Goal: Task Accomplishment & Management: Manage account settings

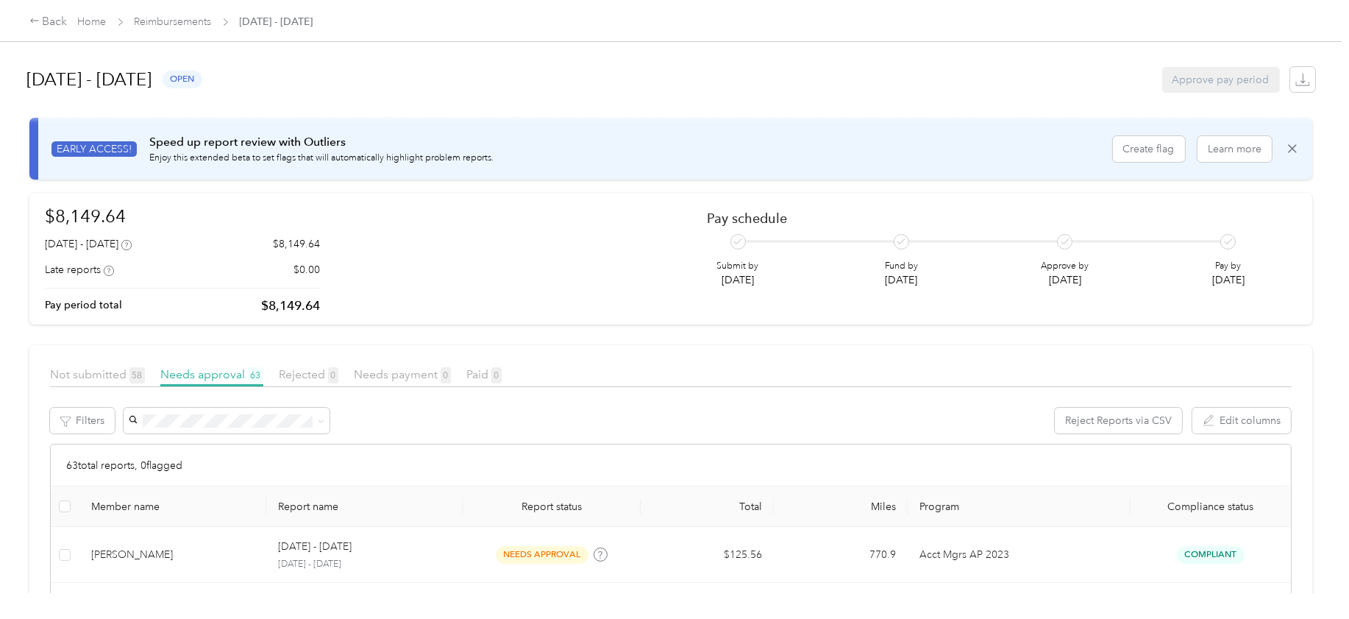
scroll to position [92, 0]
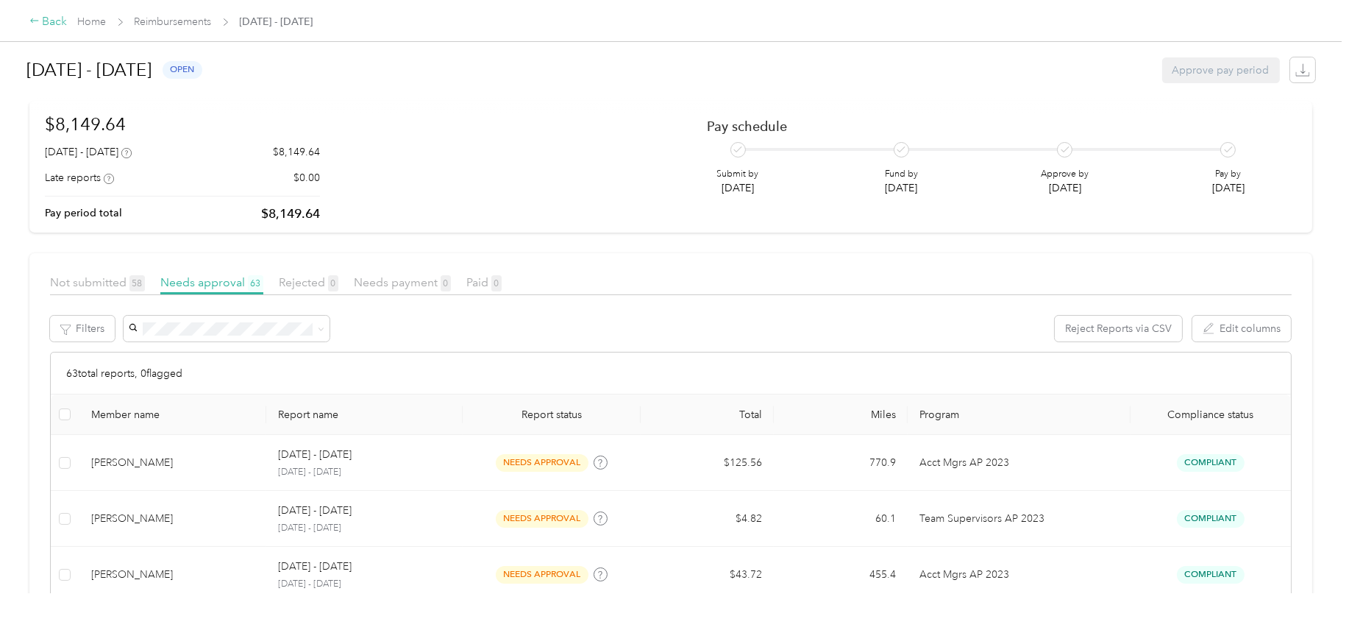
click at [50, 20] on div "Back" at bounding box center [48, 22] width 38 height 18
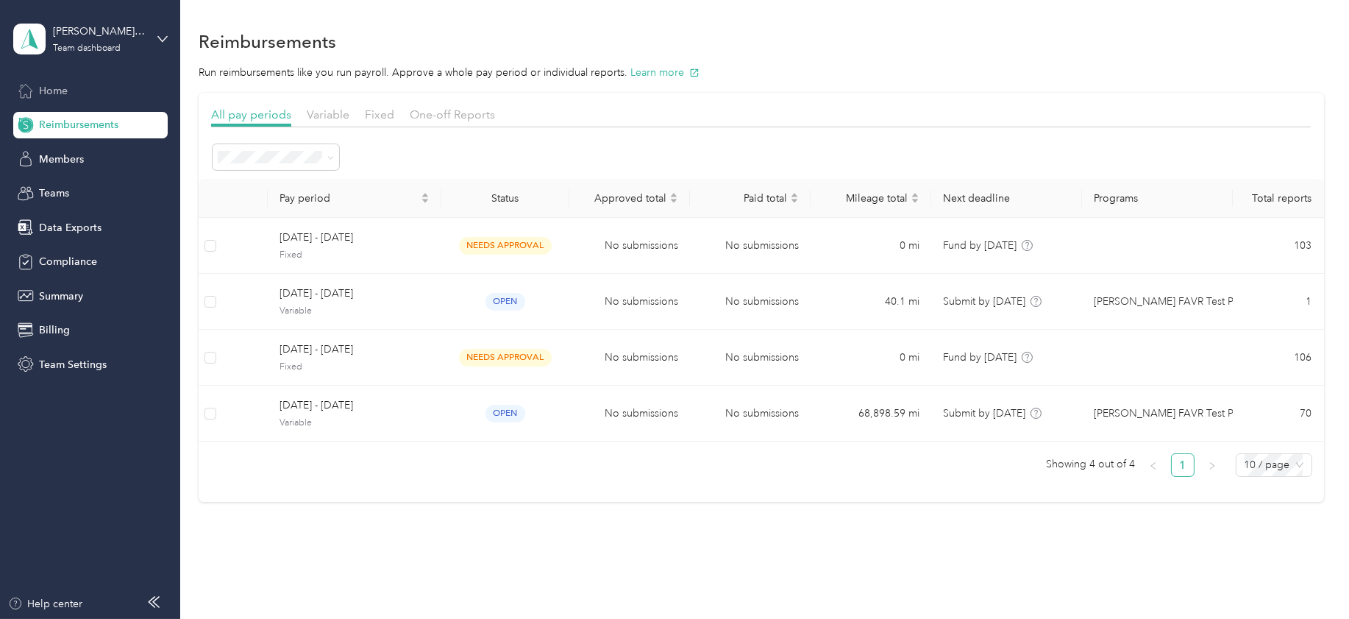
click at [57, 88] on span "Home" at bounding box center [53, 90] width 29 height 15
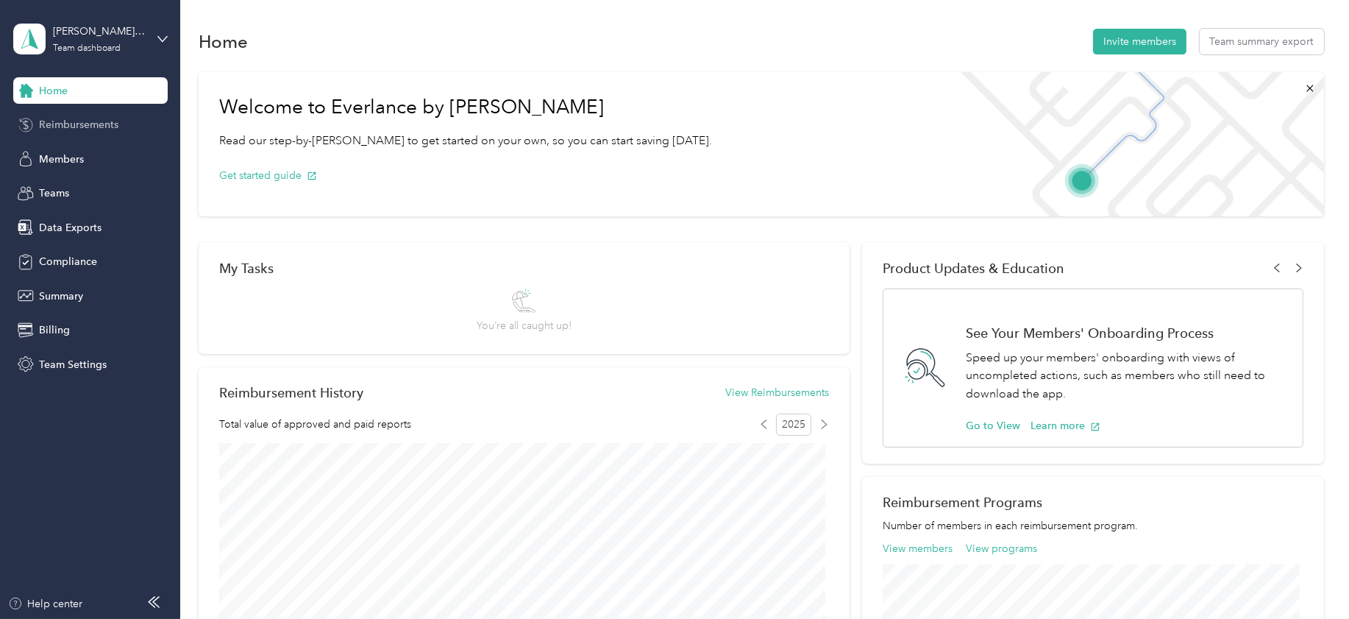
click at [68, 127] on span "Reimbursements" at bounding box center [78, 124] width 79 height 15
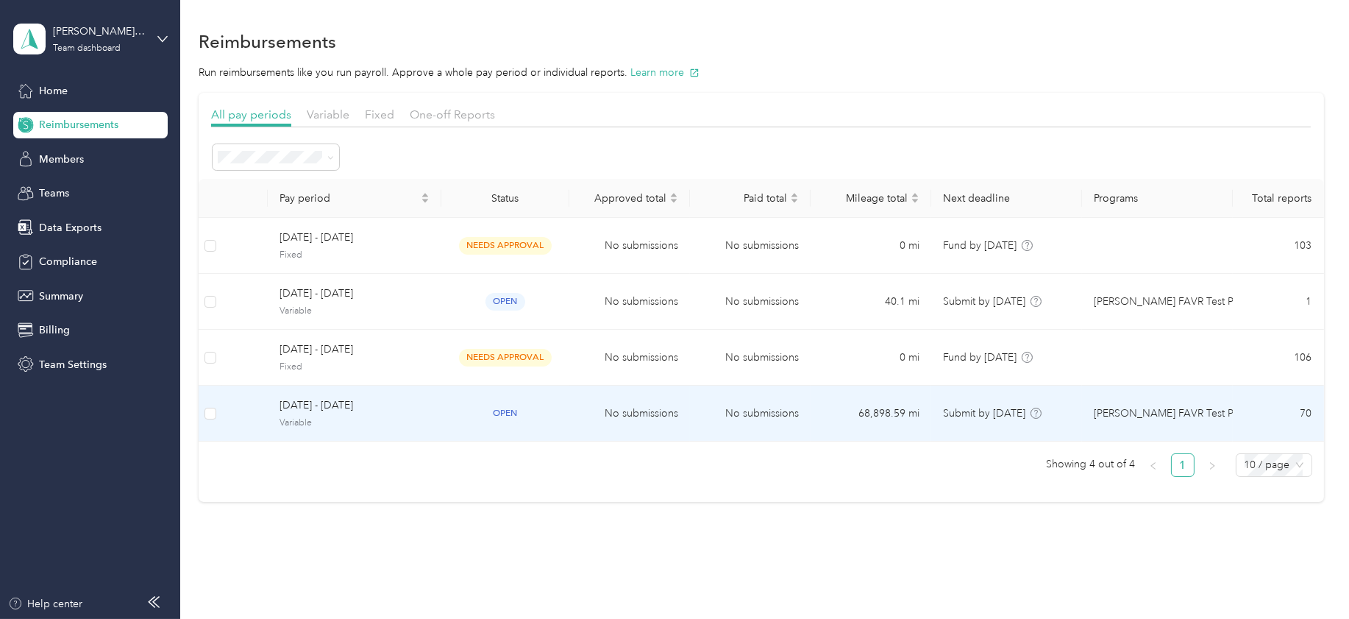
click at [306, 407] on span "[DATE] - [DATE]" at bounding box center [354, 405] width 150 height 16
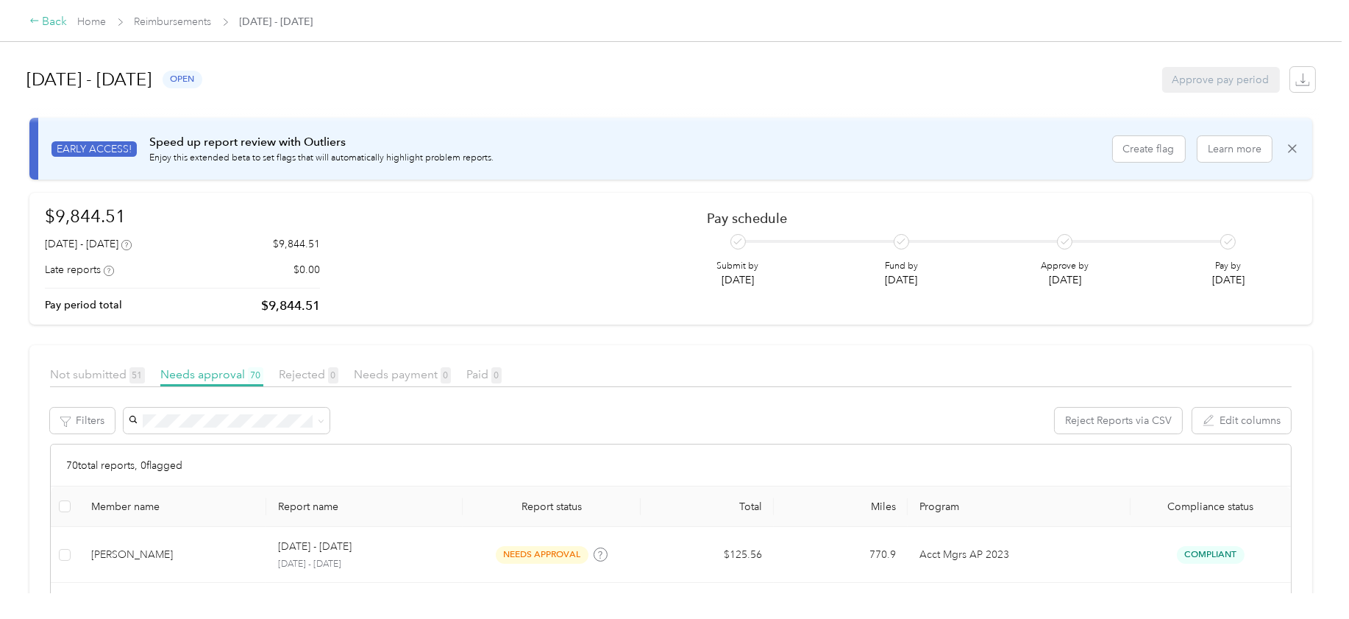
click at [49, 18] on div "Back" at bounding box center [48, 22] width 38 height 18
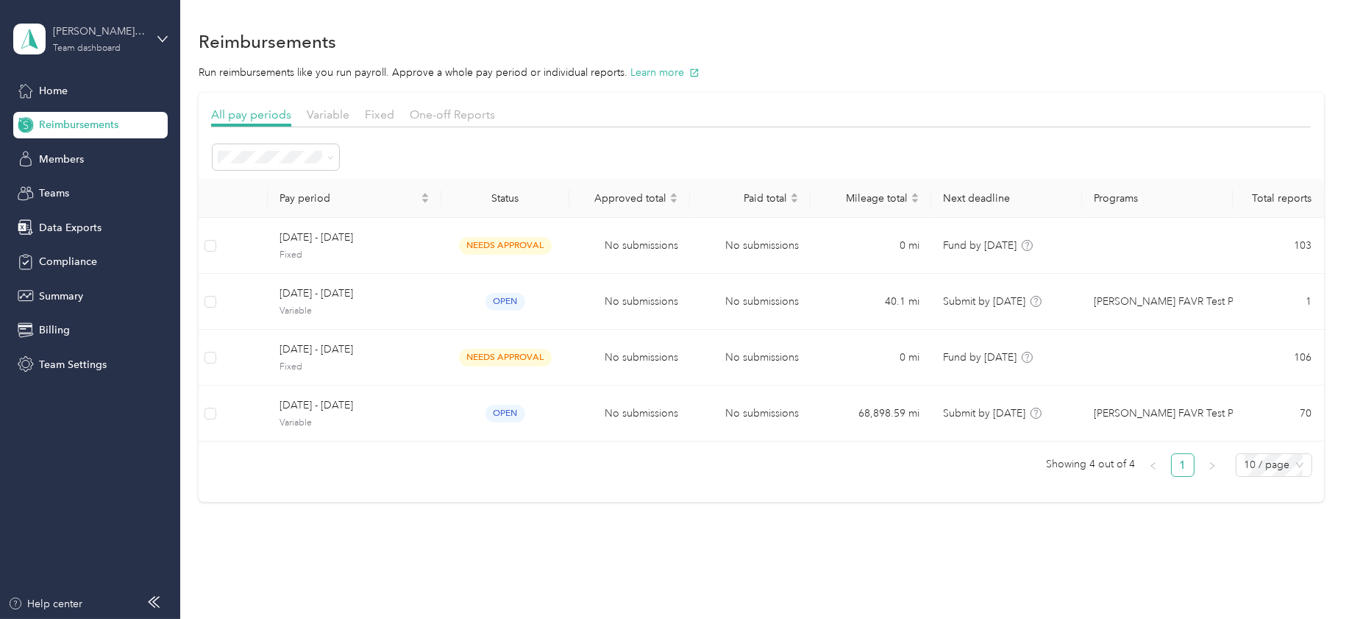
click at [115, 38] on div "[PERSON_NAME] Beverage Company" at bounding box center [99, 31] width 92 height 15
click at [65, 190] on div "Log out" at bounding box center [168, 179] width 289 height 26
